Goal: Task Accomplishment & Management: Manage account settings

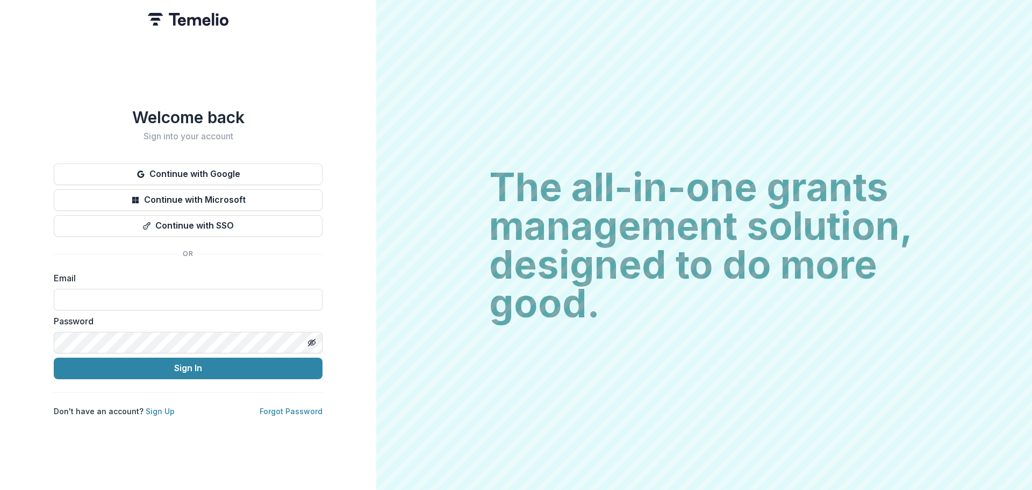
type input "**********"
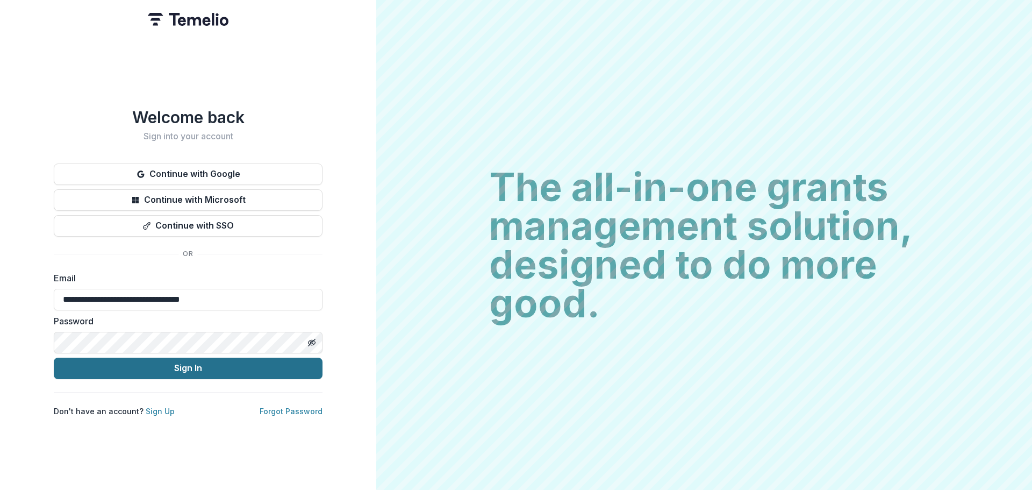
click at [196, 361] on button "Sign In" at bounding box center [188, 367] width 269 height 21
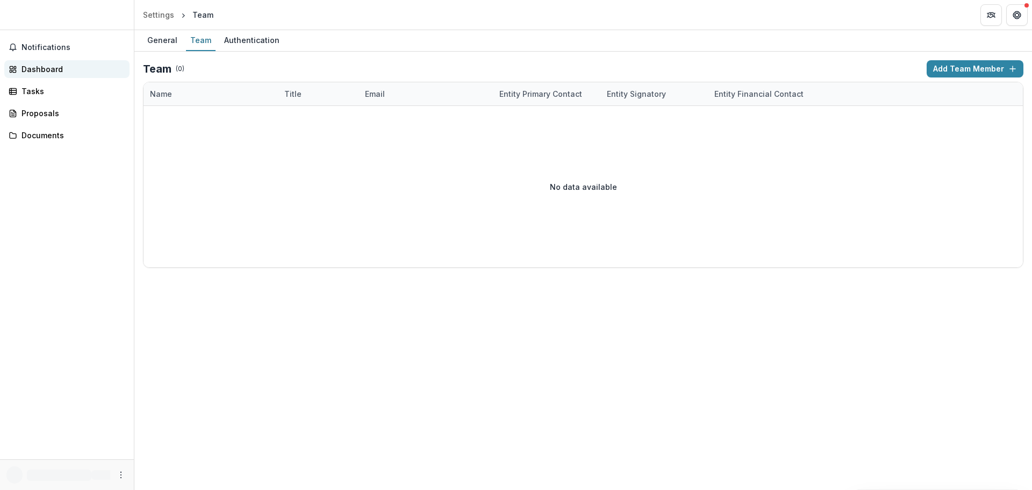
click at [80, 70] on div "Dashboard" at bounding box center [70, 68] width 99 height 11
